Goal: Find specific page/section: Find specific page/section

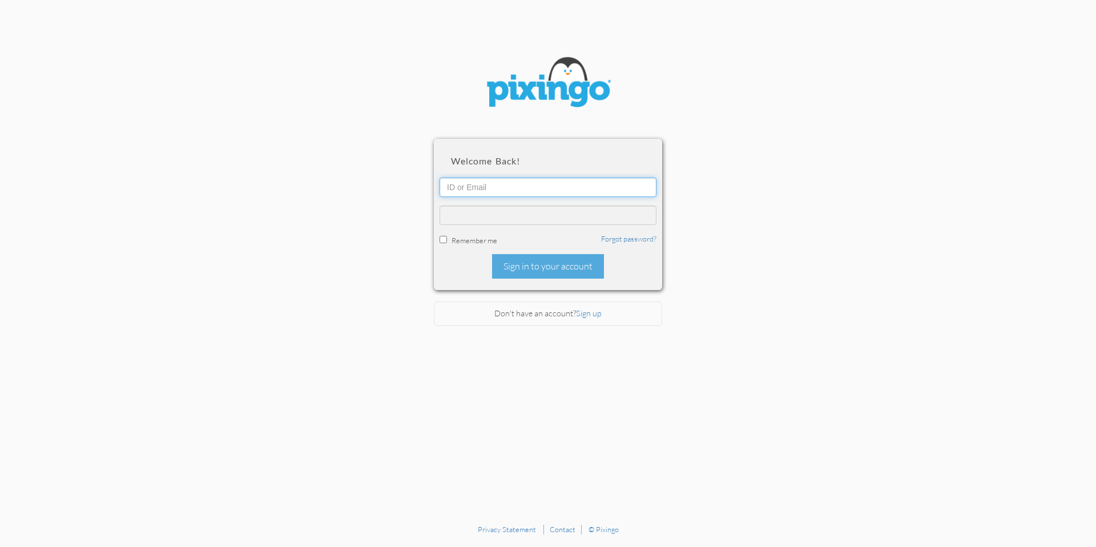
type input "[PERSON_NAME][EMAIL_ADDRESS][DOMAIN_NAME]"
click at [843, 145] on section "Welcome back! [PERSON_NAME][EMAIL_ADDRESS][DOMAIN_NAME] Remember me Forgot pass…" at bounding box center [548, 259] width 1096 height 518
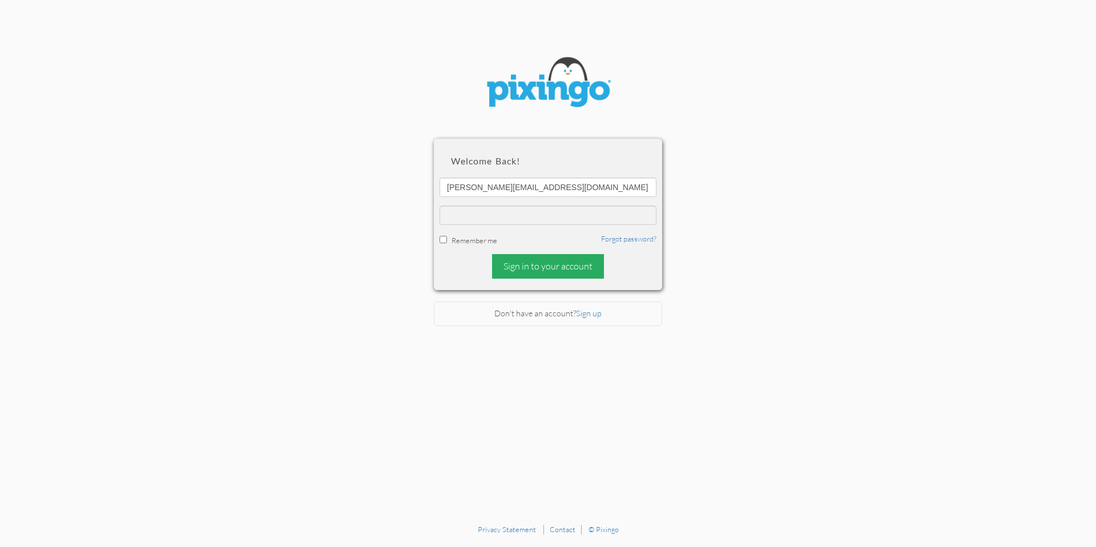
click at [572, 267] on div "Sign in to your account" at bounding box center [548, 266] width 112 height 25
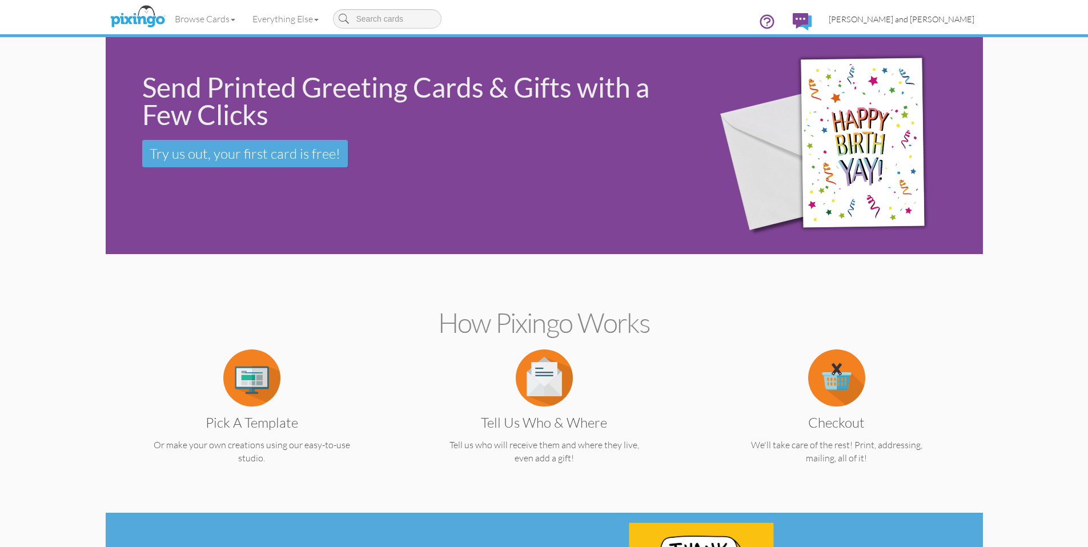
click at [952, 16] on span "[PERSON_NAME] and [PERSON_NAME]" at bounding box center [901, 19] width 146 height 10
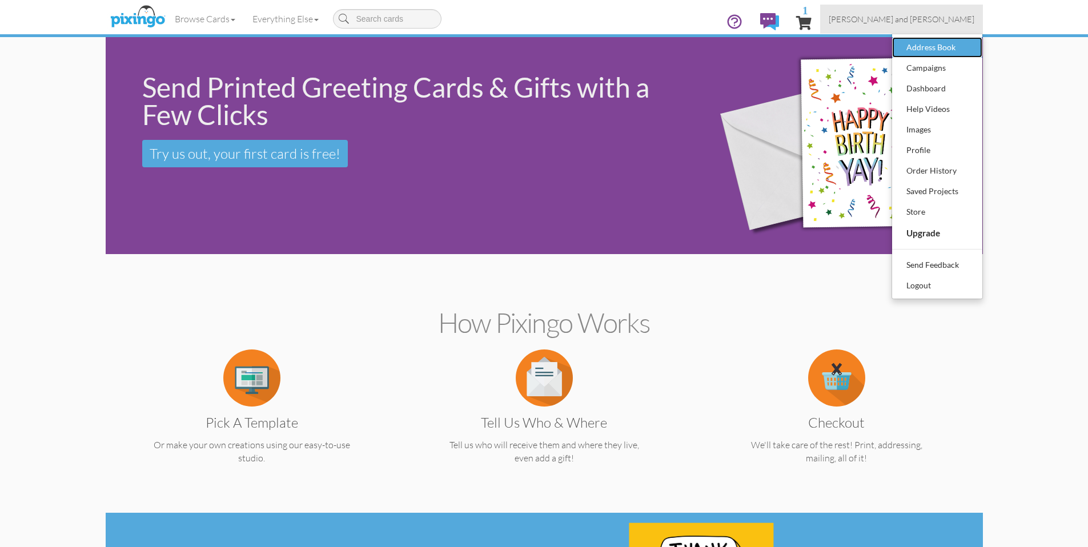
click at [920, 45] on div "Address Book" at bounding box center [936, 47] width 67 height 17
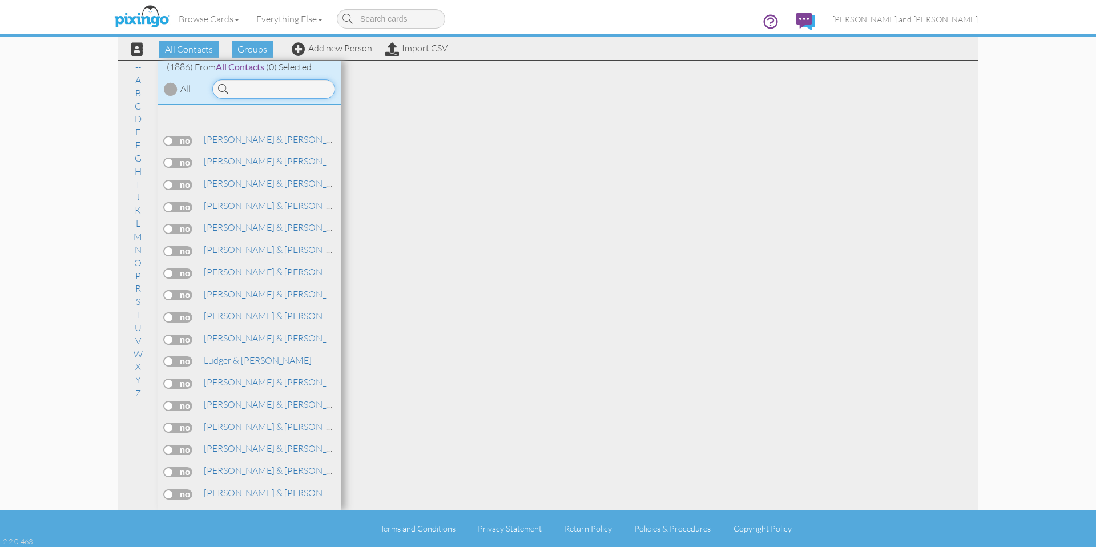
click at [284, 85] on input at bounding box center [273, 88] width 123 height 19
paste input "[PERSON_NAME]"
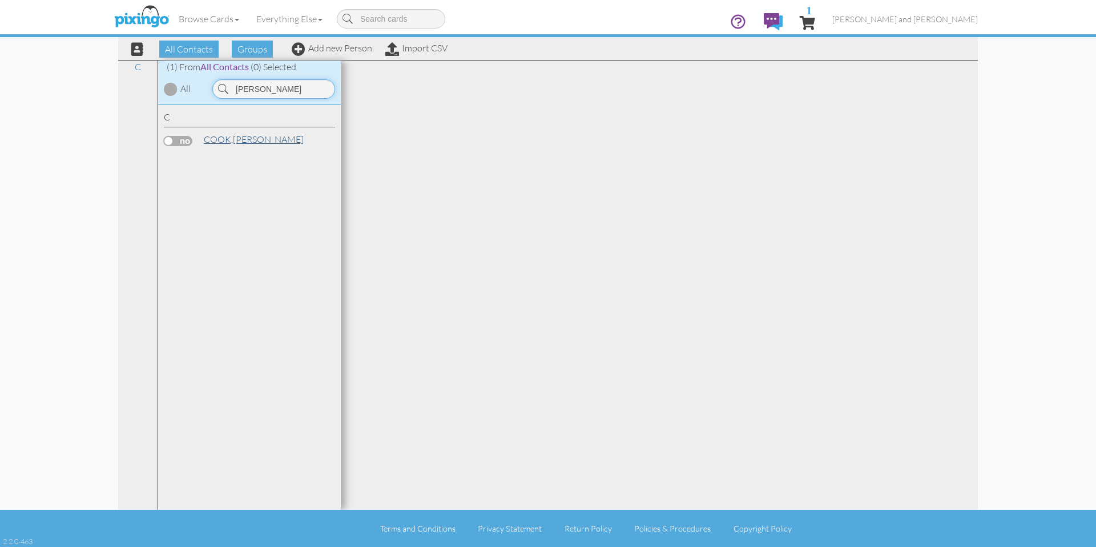
type input "[PERSON_NAME]"
click at [219, 139] on span "COOK," at bounding box center [218, 139] width 29 height 11
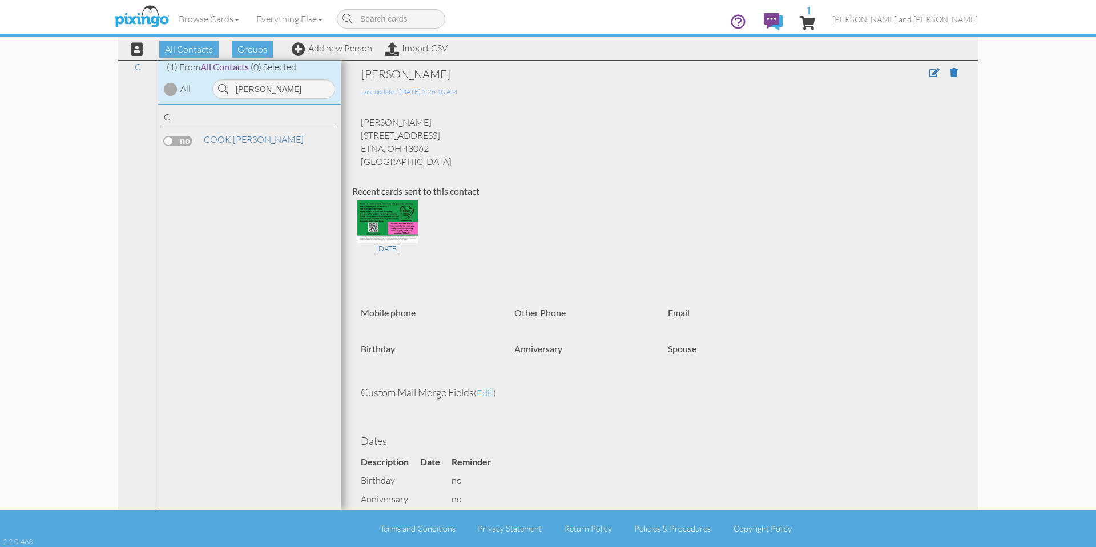
click at [581, 203] on div "[DATE]" at bounding box center [659, 243] width 614 height 91
click at [389, 209] on img at bounding box center [387, 221] width 61 height 43
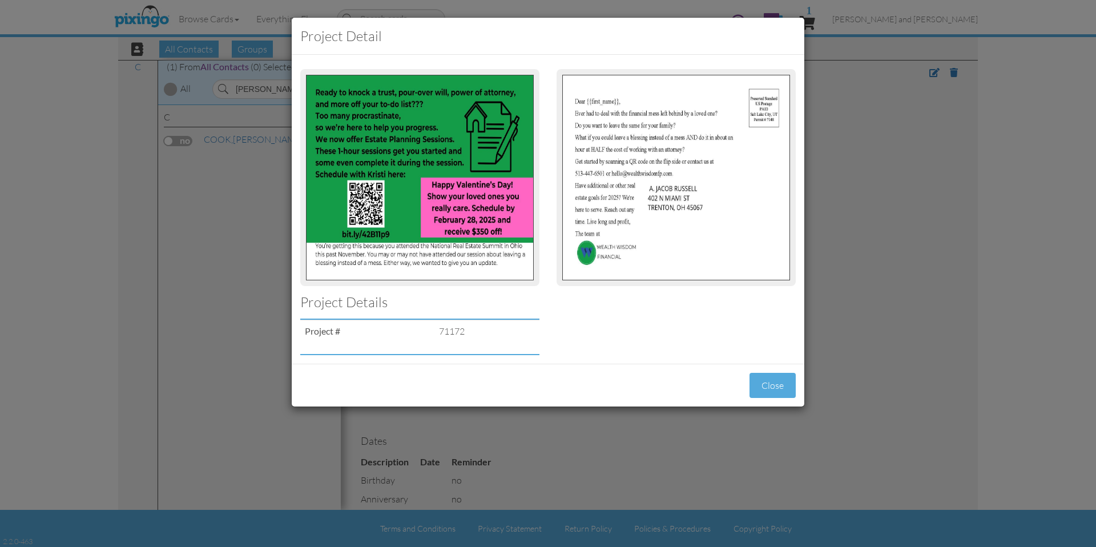
click at [1007, 344] on div "Project detail Project Details Project # 71172 Close" at bounding box center [548, 273] width 1096 height 547
